Goal: Information Seeking & Learning: Check status

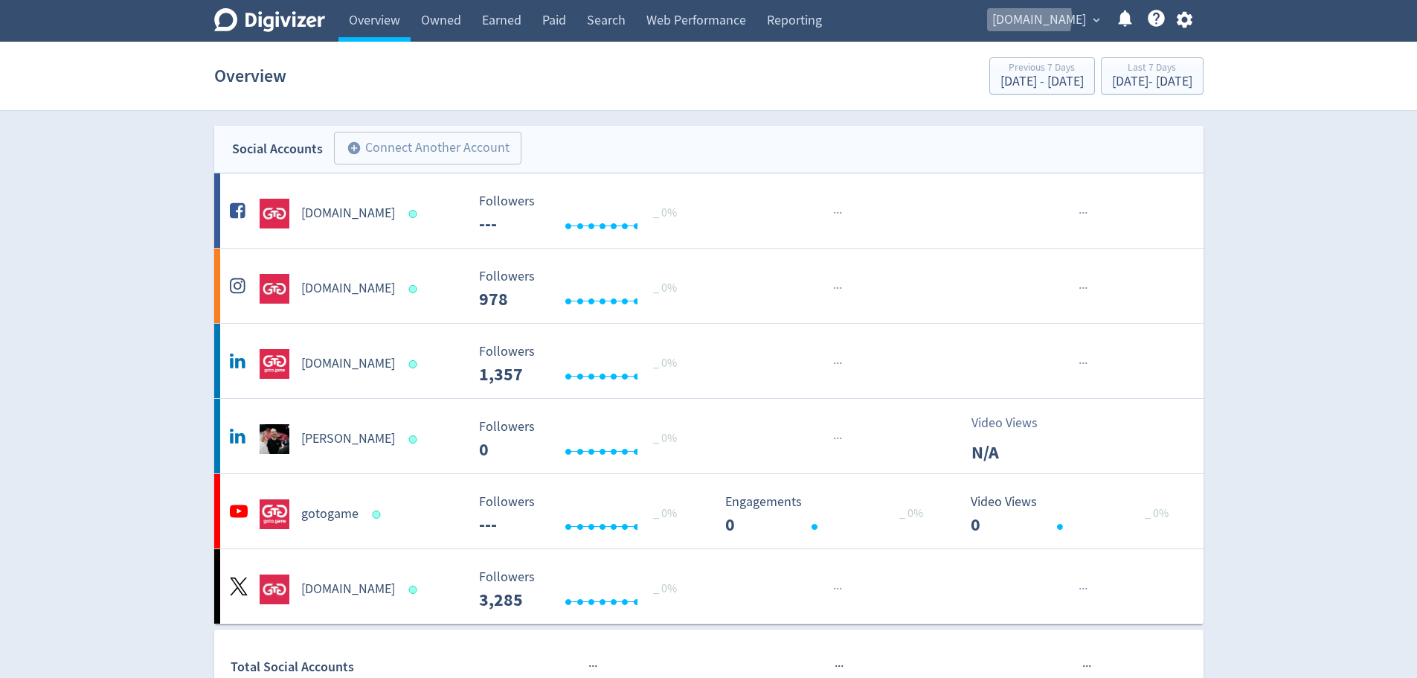
click at [1035, 17] on span "[DOMAIN_NAME]" at bounding box center [1039, 20] width 94 height 24
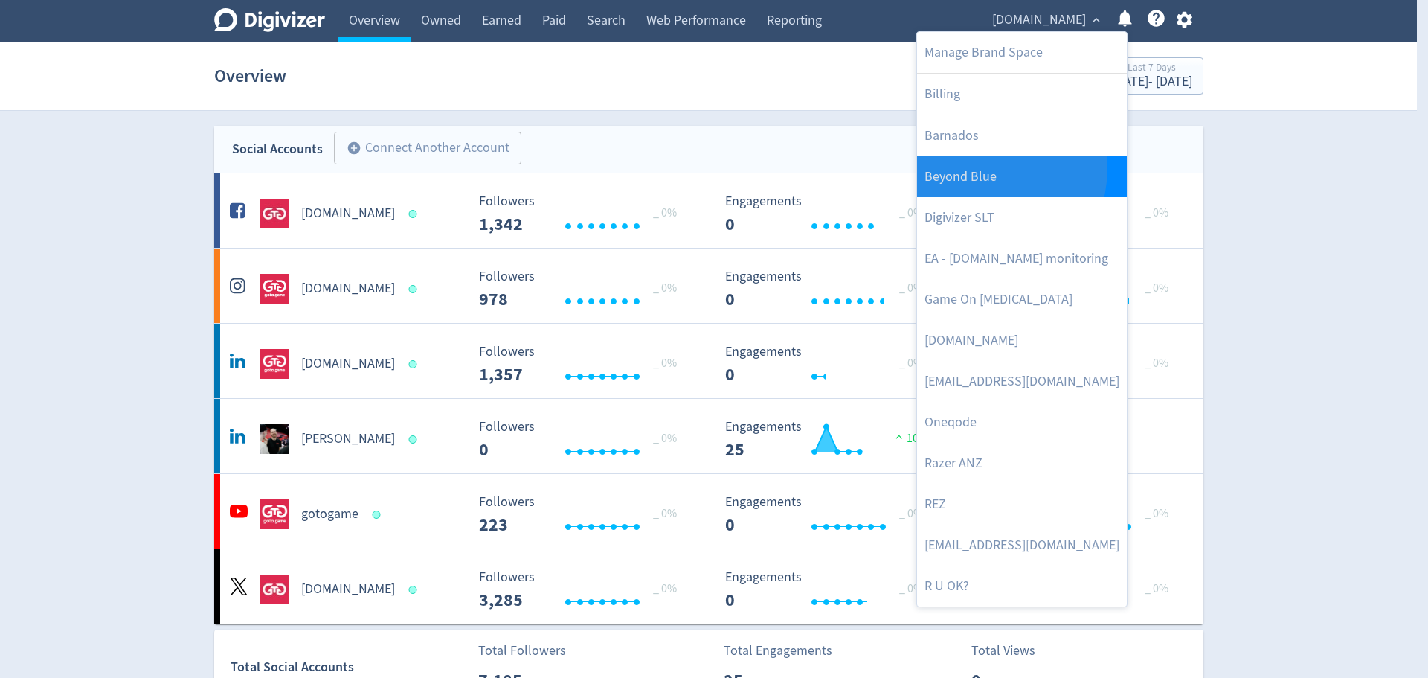
click at [989, 169] on link "Beyond Blue" at bounding box center [1022, 176] width 210 height 41
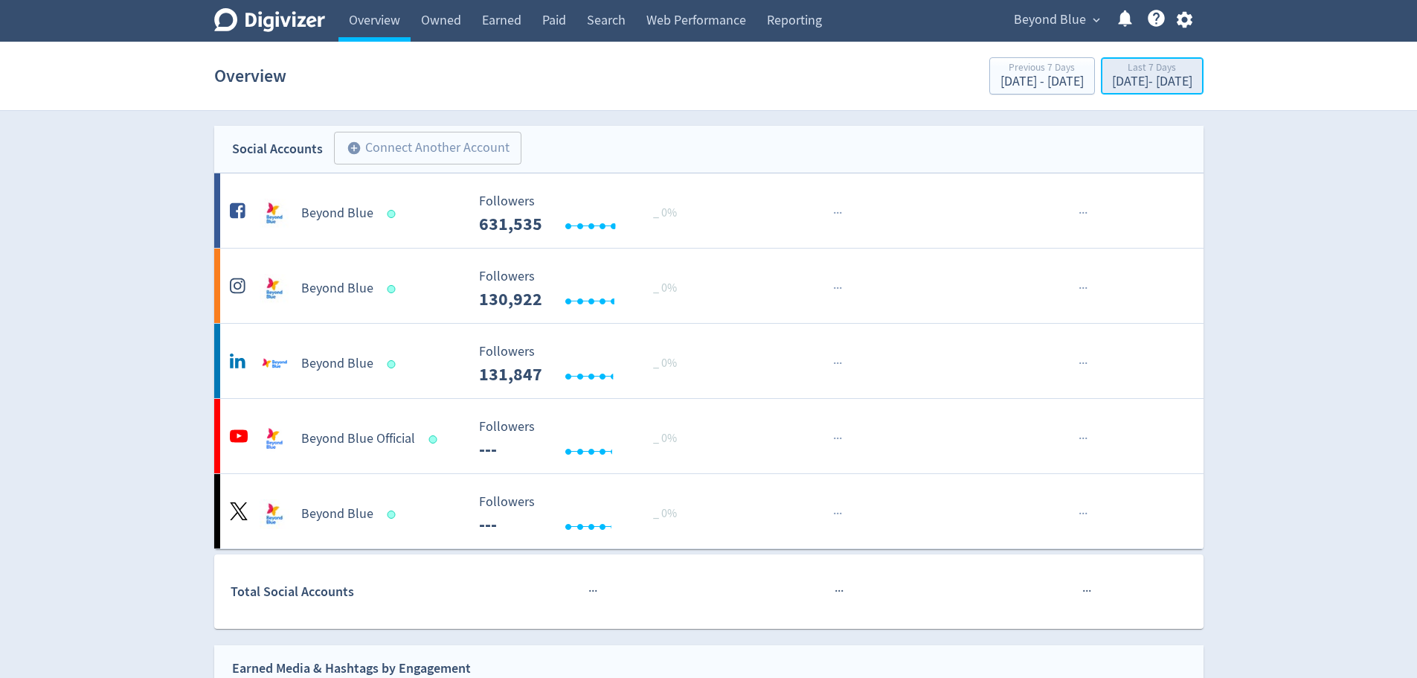
click at [1112, 78] on div "[DATE] - [DATE]" at bounding box center [1152, 81] width 80 height 13
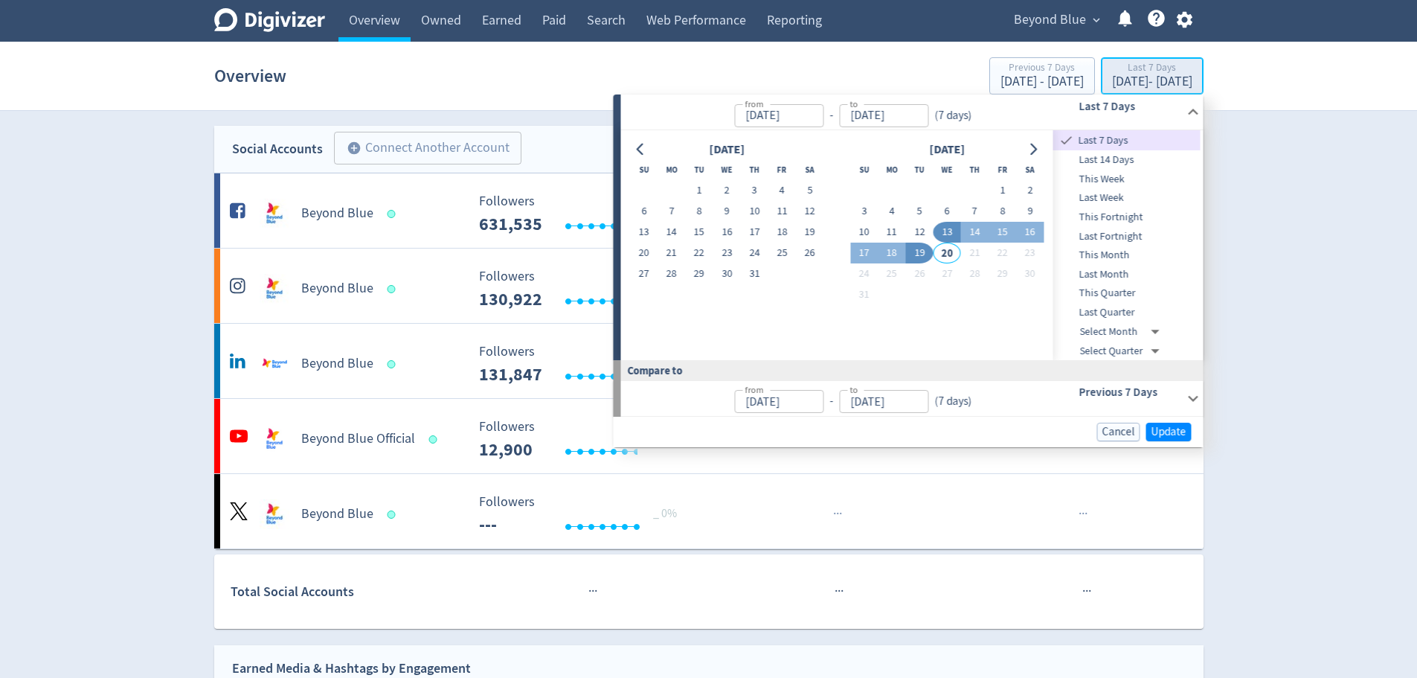
type input "[DATE]"
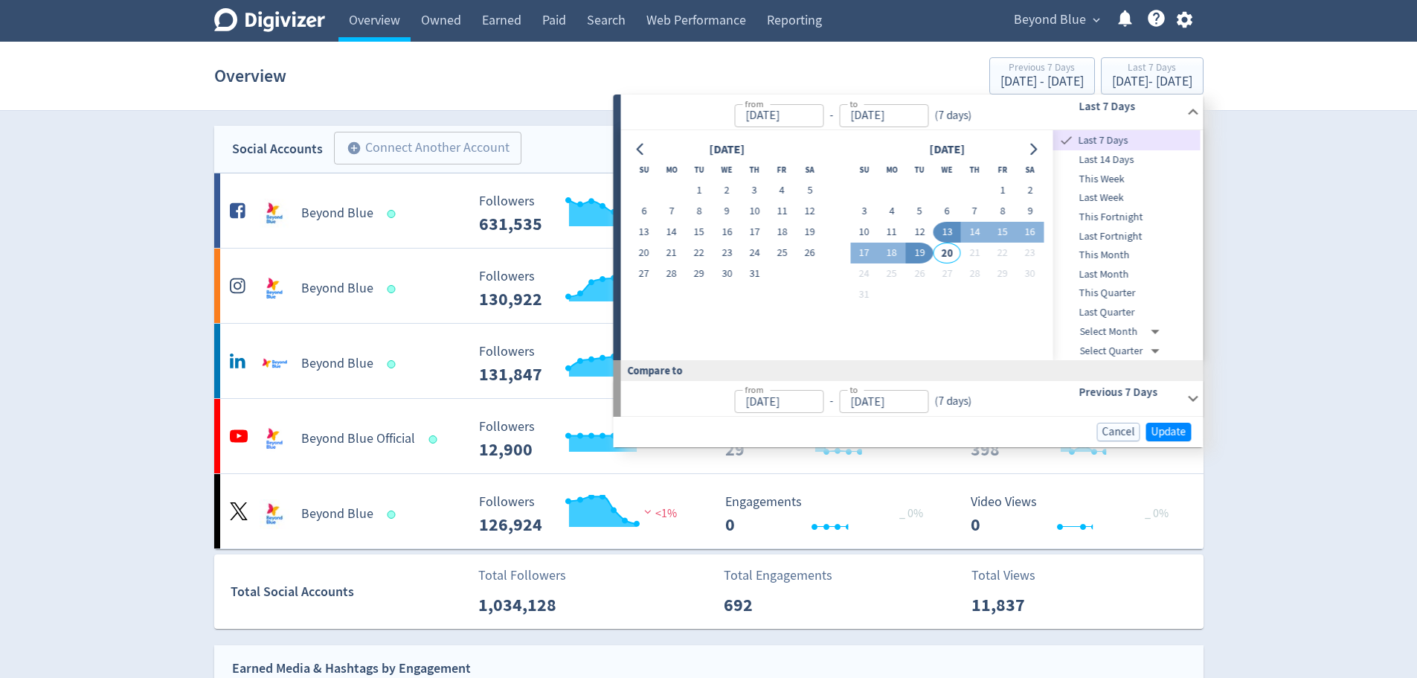
click at [1109, 270] on span "Last Month" at bounding box center [1126, 274] width 147 height 16
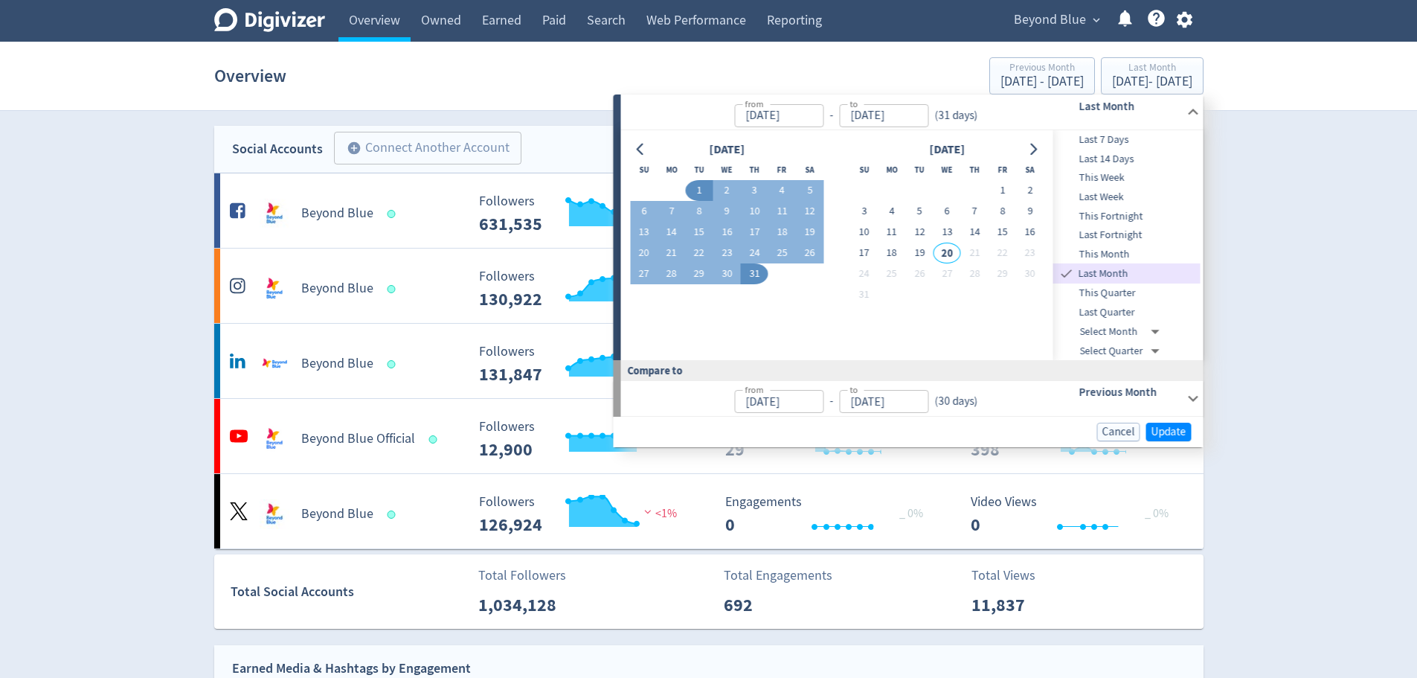
type input "[DATE]"
click at [1176, 422] on button "Update" at bounding box center [1168, 431] width 45 height 19
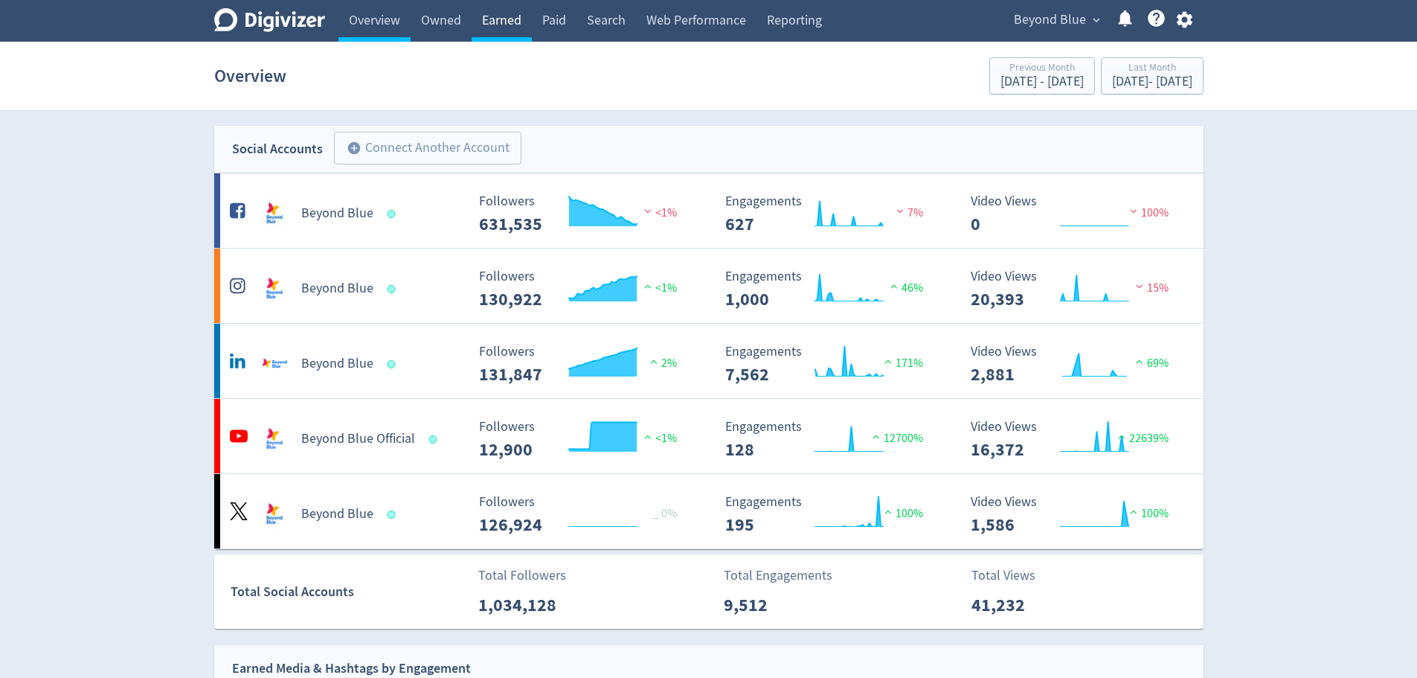
click at [487, 25] on link "Earned" at bounding box center [502, 21] width 60 height 42
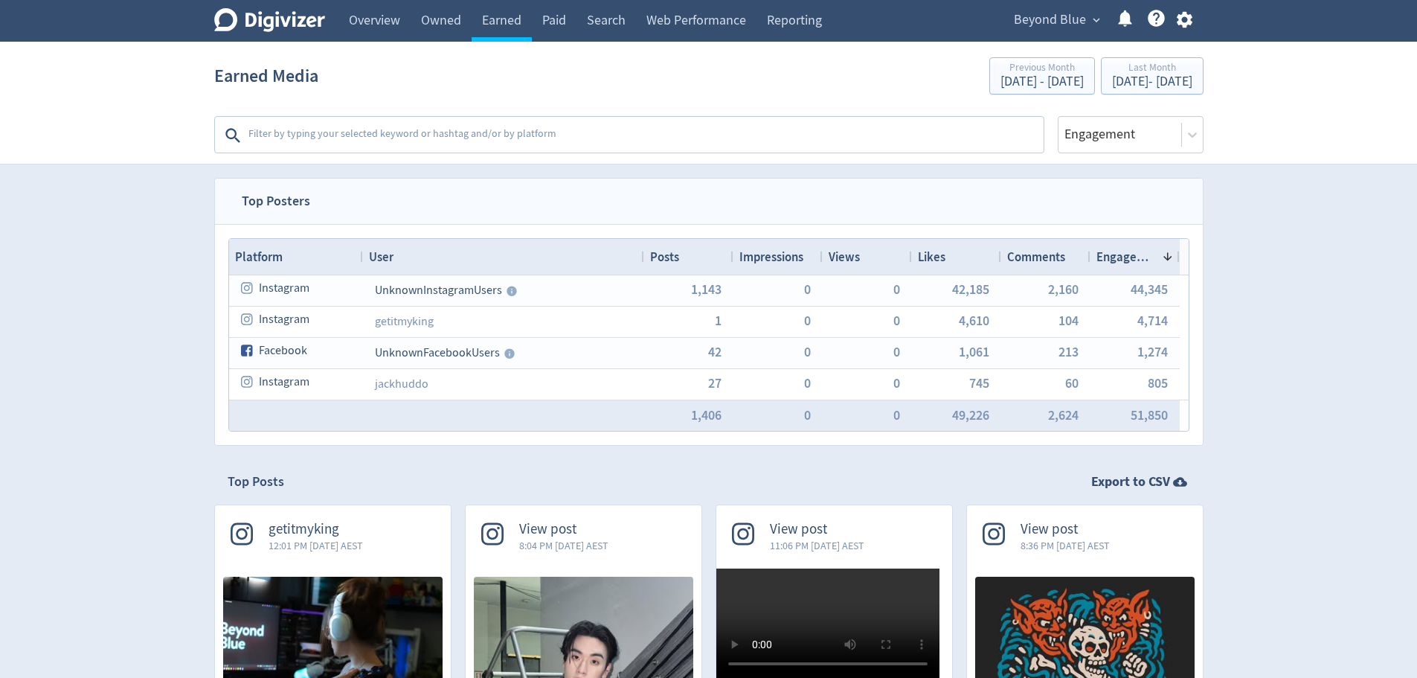
click at [454, 266] on div "User" at bounding box center [503, 256] width 269 height 28
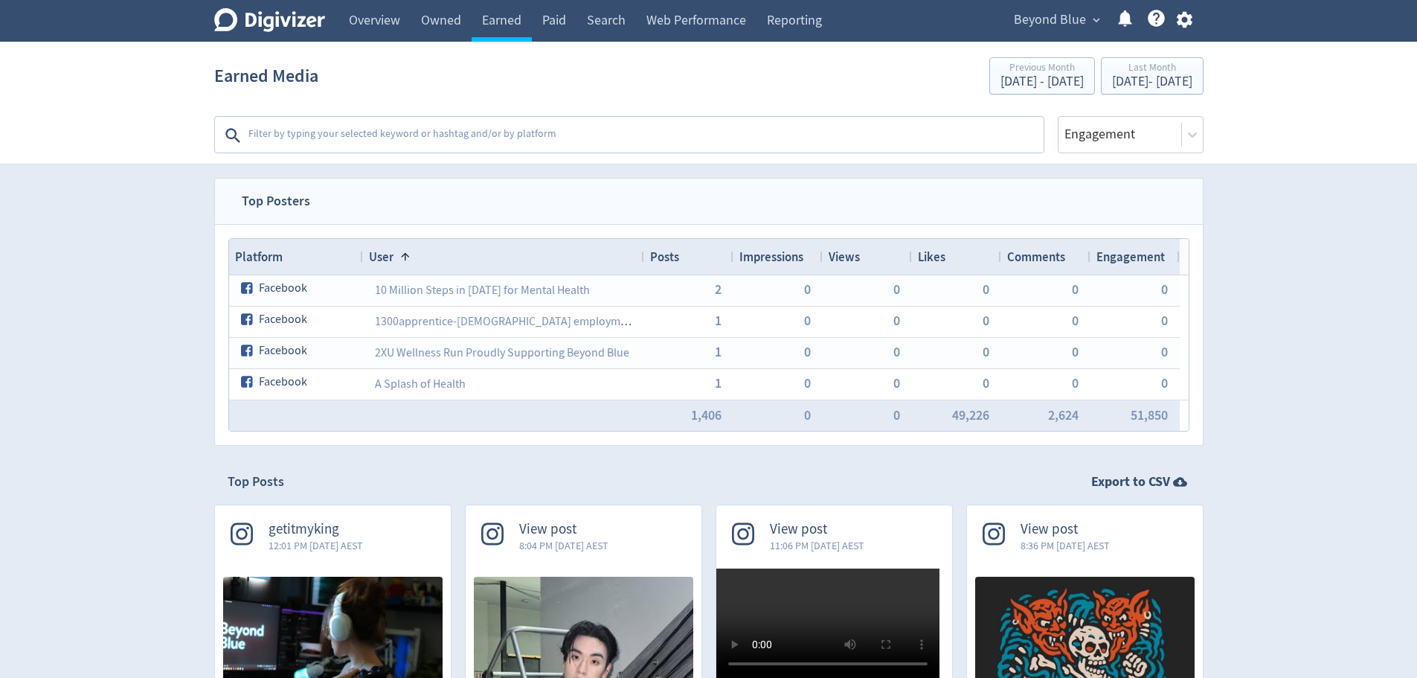
click at [454, 267] on div "User 1" at bounding box center [503, 256] width 269 height 28
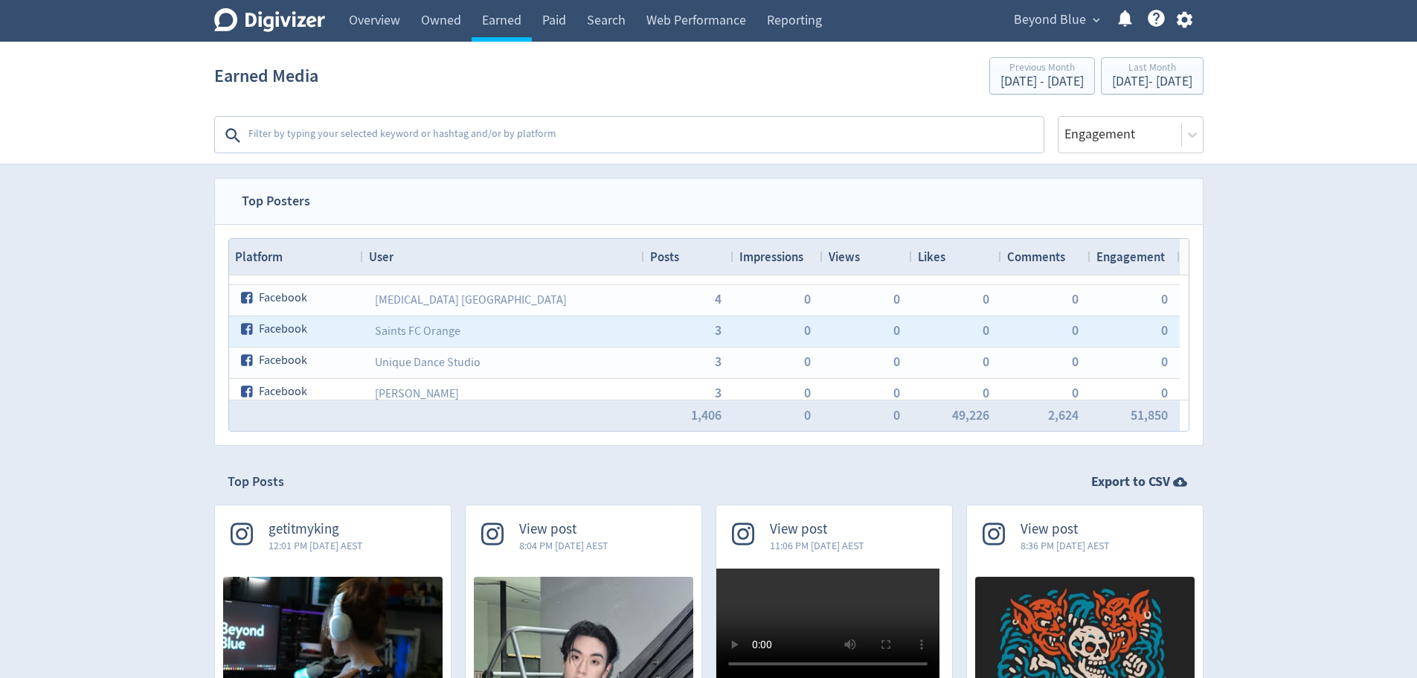
scroll to position [303, 0]
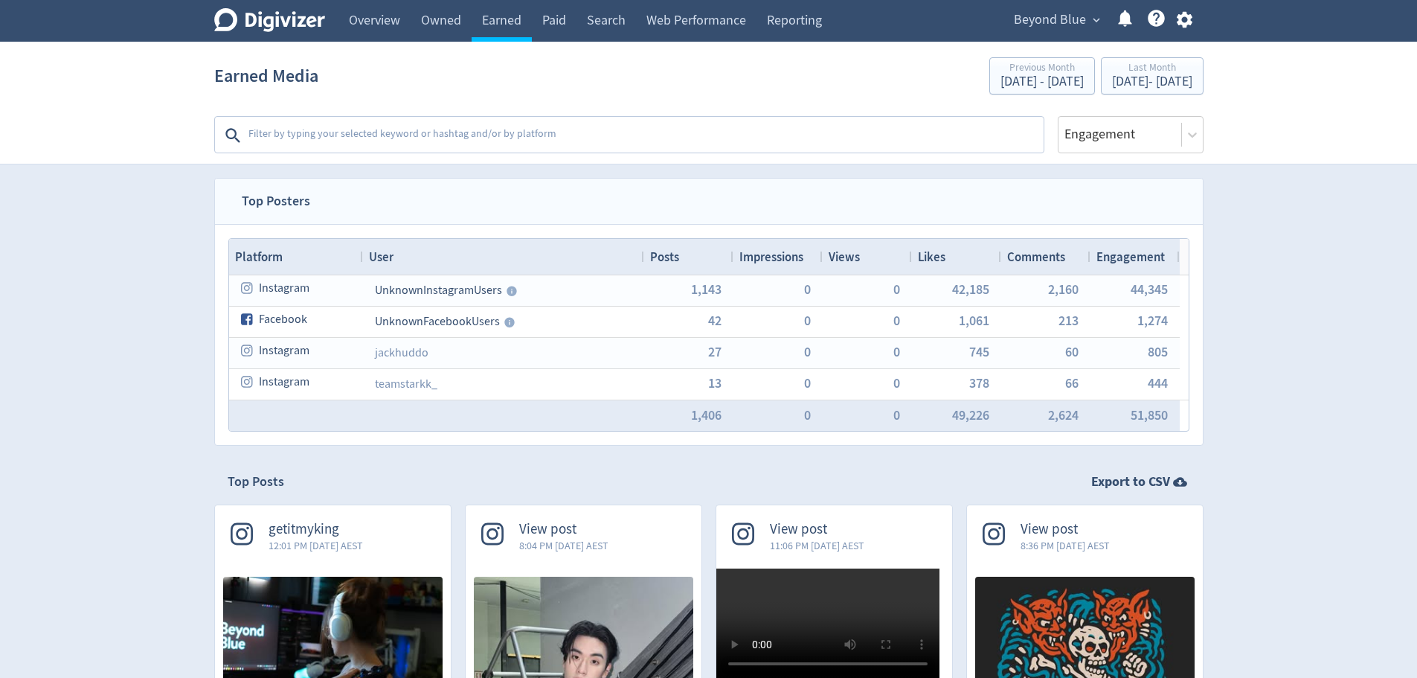
click at [778, 257] on span "Impressions" at bounding box center [771, 256] width 64 height 16
click at [778, 257] on span "Impressions" at bounding box center [768, 256] width 59 height 16
click at [926, 253] on span "Likes" at bounding box center [932, 256] width 28 height 16
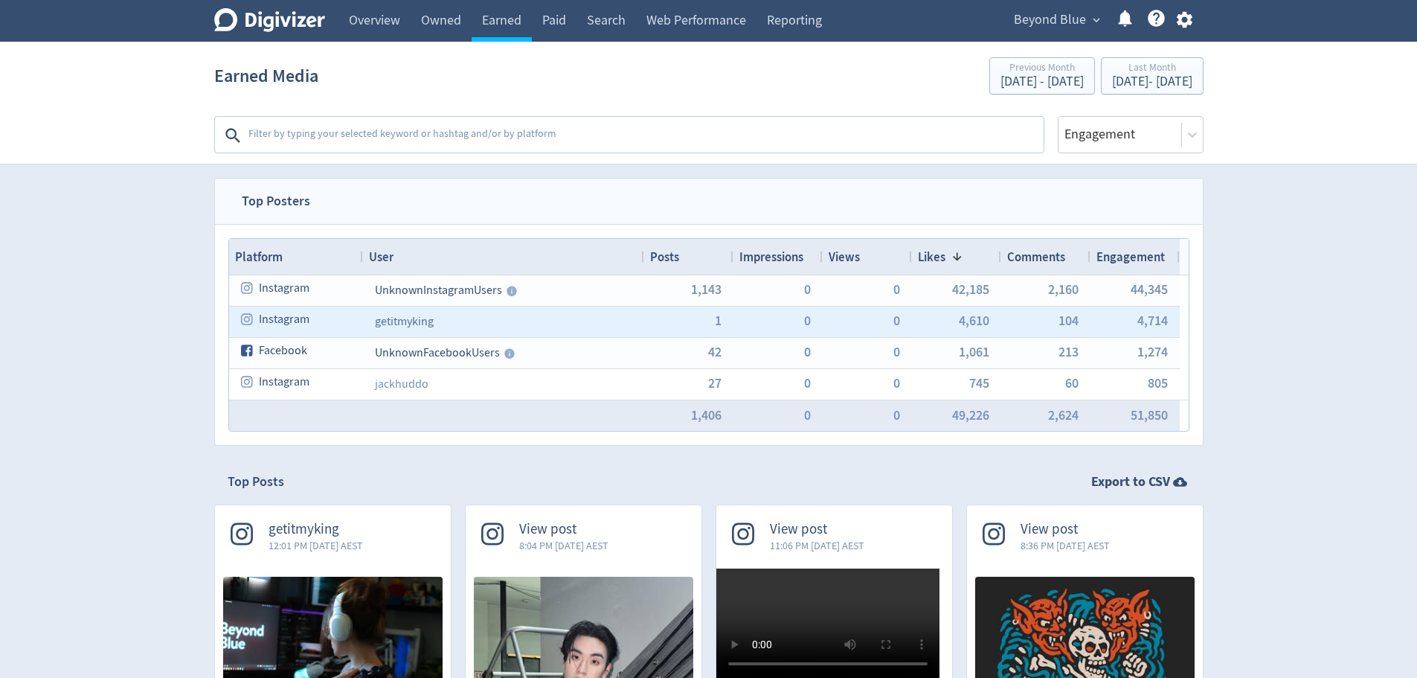
click at [405, 315] on link "getitmyking" at bounding box center [404, 321] width 59 height 15
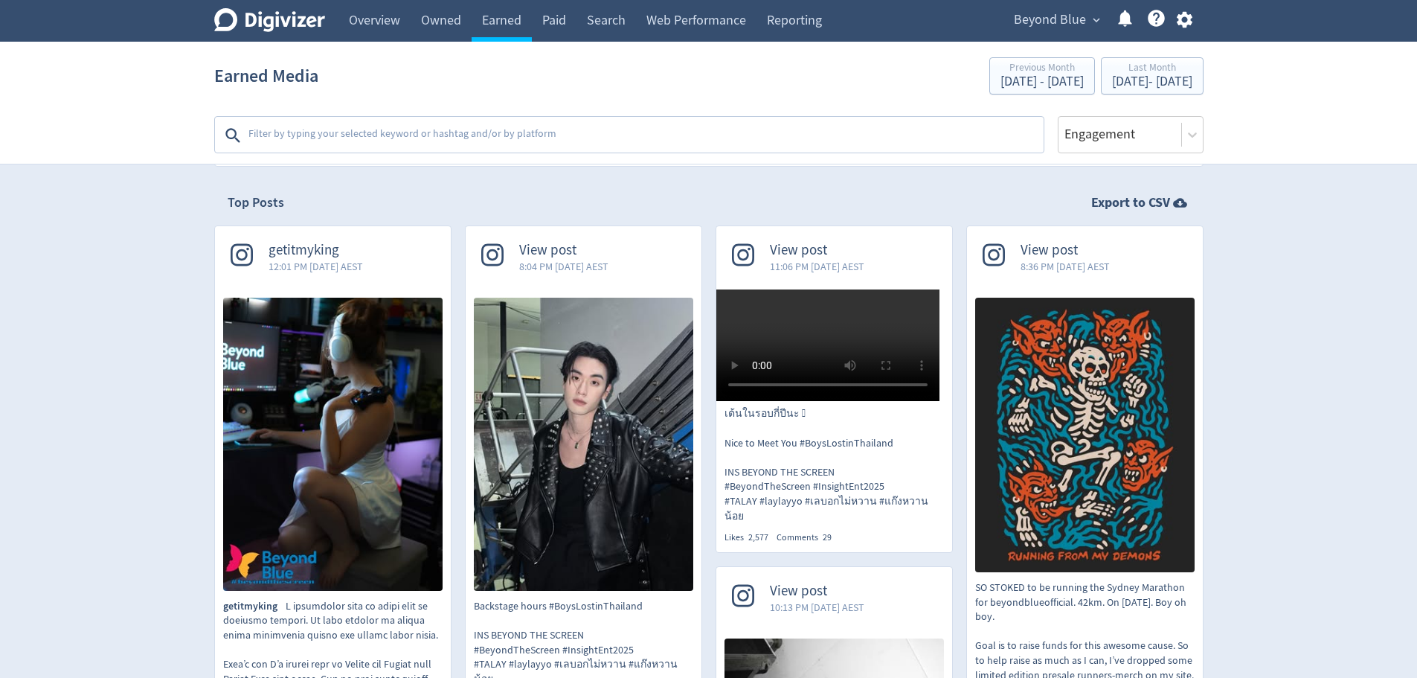
click at [239, 258] on icon at bounding box center [241, 255] width 22 height 22
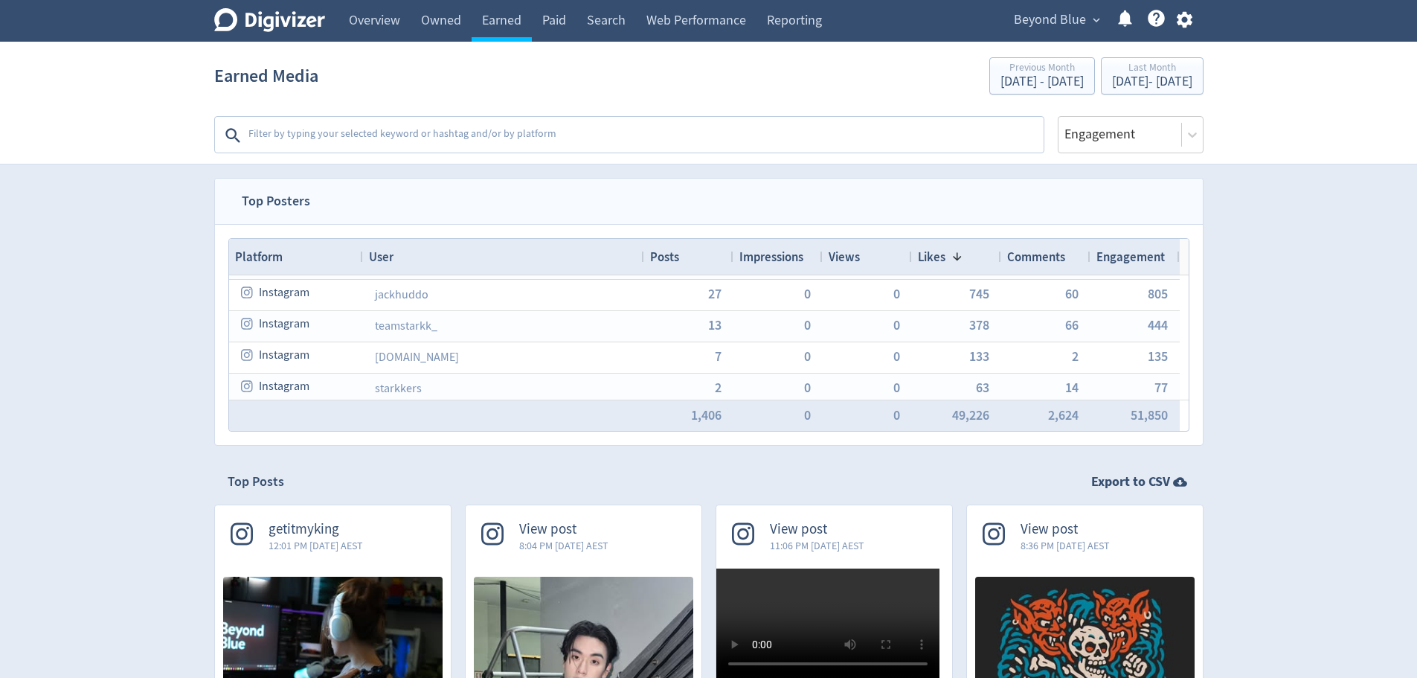
scroll to position [139, 0]
click at [1188, 282] on div "Drag here to set row groups Drag here to set column labels Platform User Posts …" at bounding box center [708, 334] width 961 height 193
